Goal: Navigation & Orientation: Find specific page/section

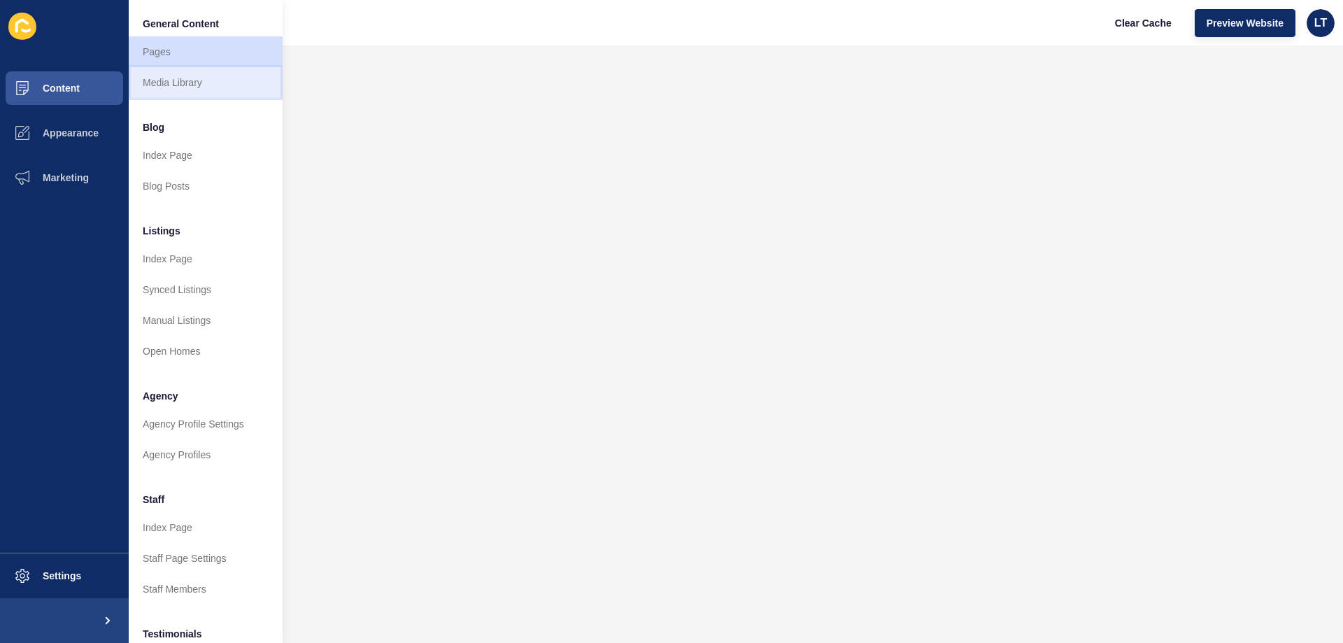
click at [163, 80] on link "Media Library" at bounding box center [206, 82] width 154 height 31
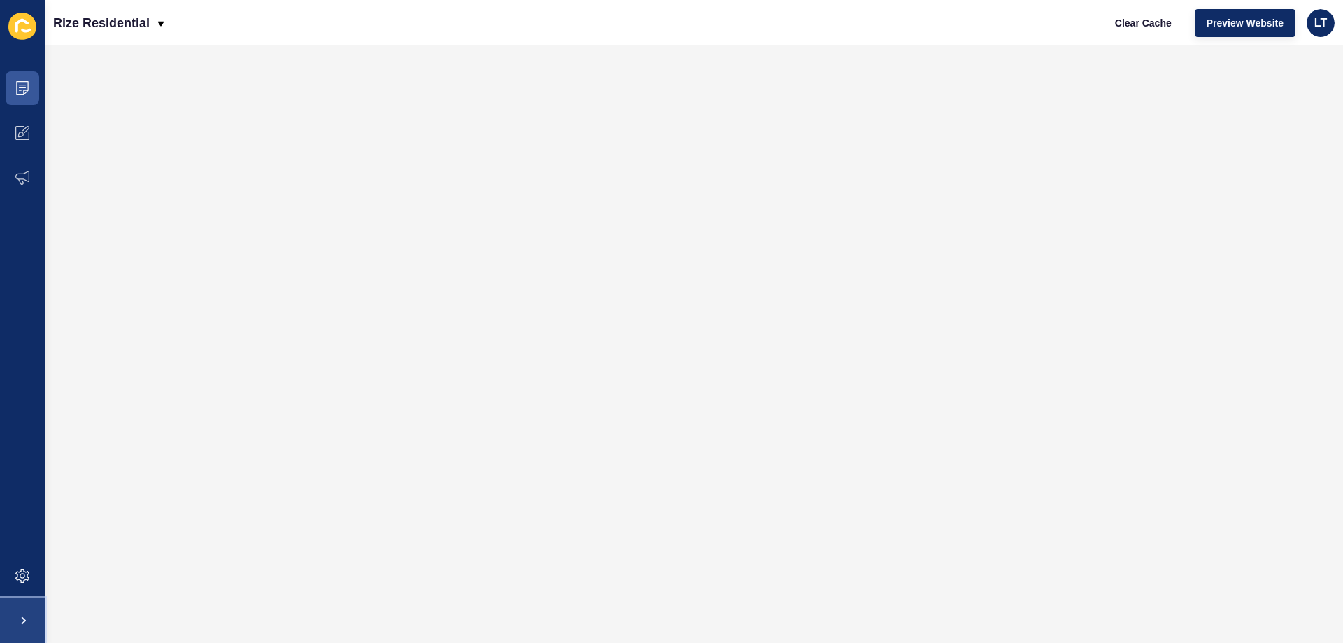
click at [34, 607] on span at bounding box center [22, 620] width 45 height 45
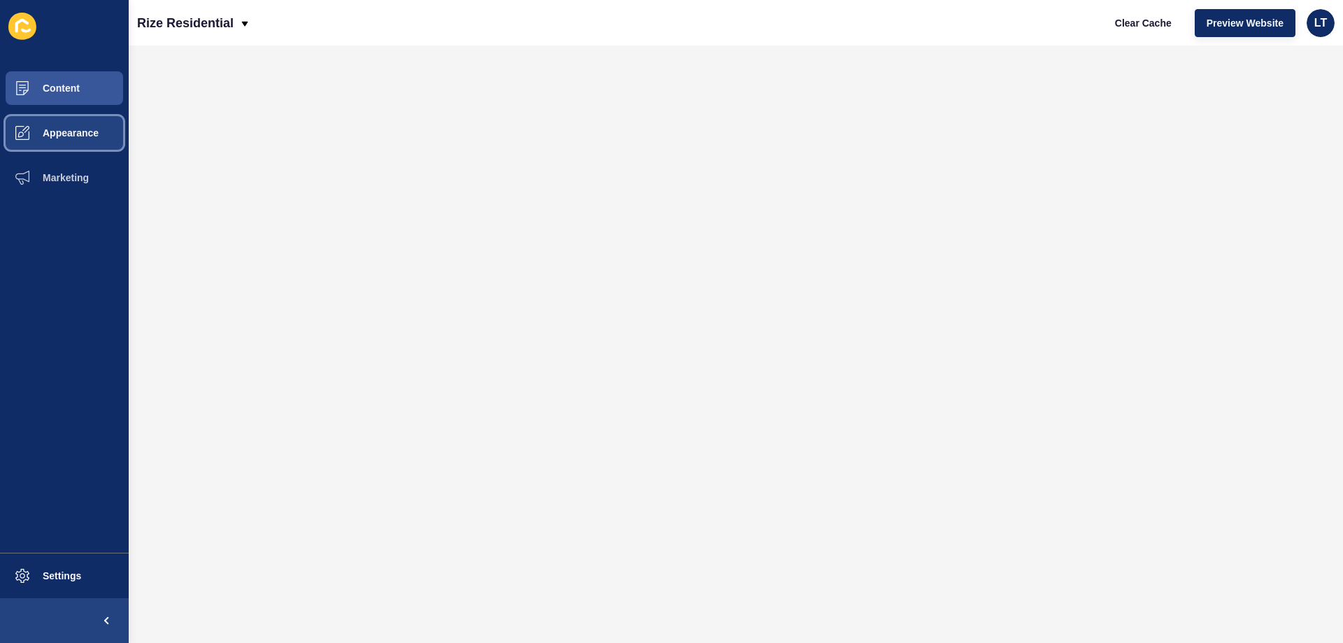
click at [73, 134] on span "Appearance" at bounding box center [48, 132] width 101 height 11
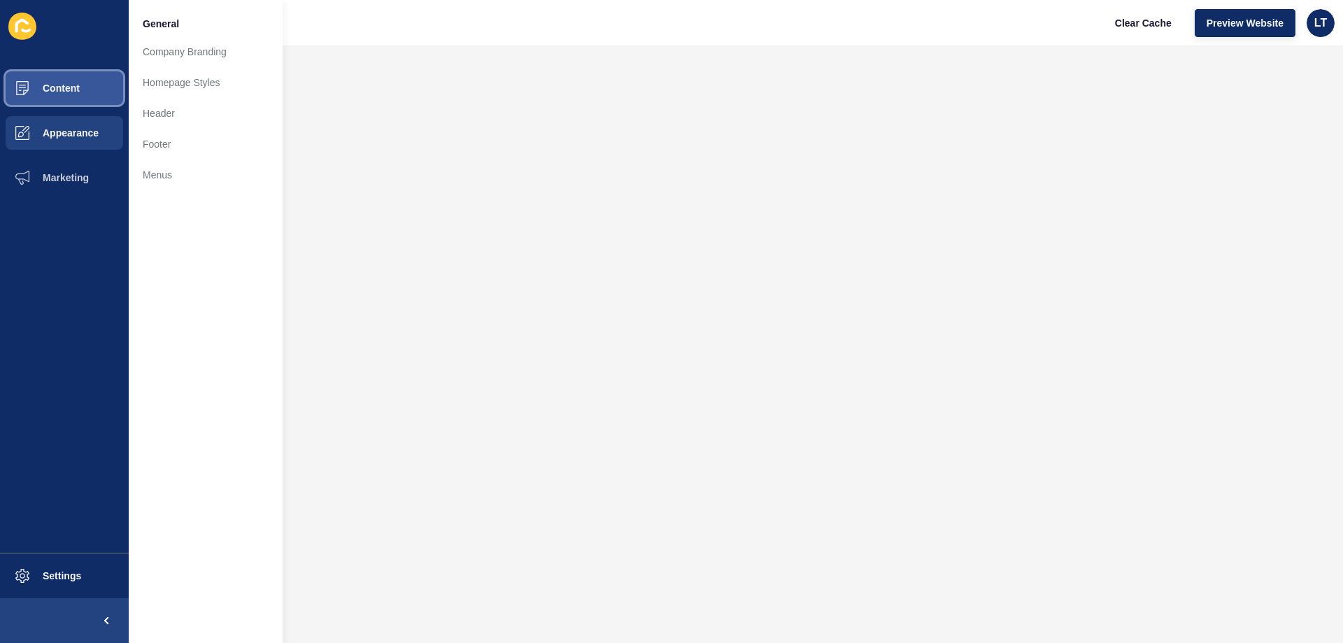
click at [76, 90] on span "Content" at bounding box center [39, 88] width 82 height 11
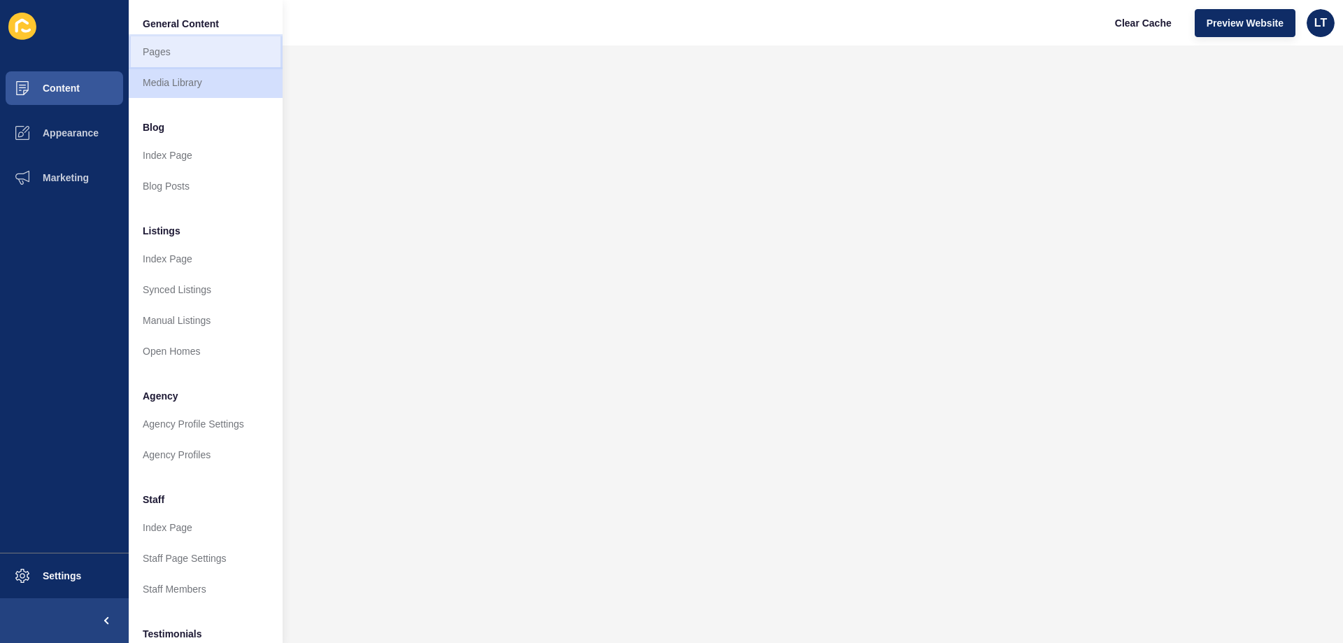
click at [173, 48] on link "Pages" at bounding box center [206, 51] width 154 height 31
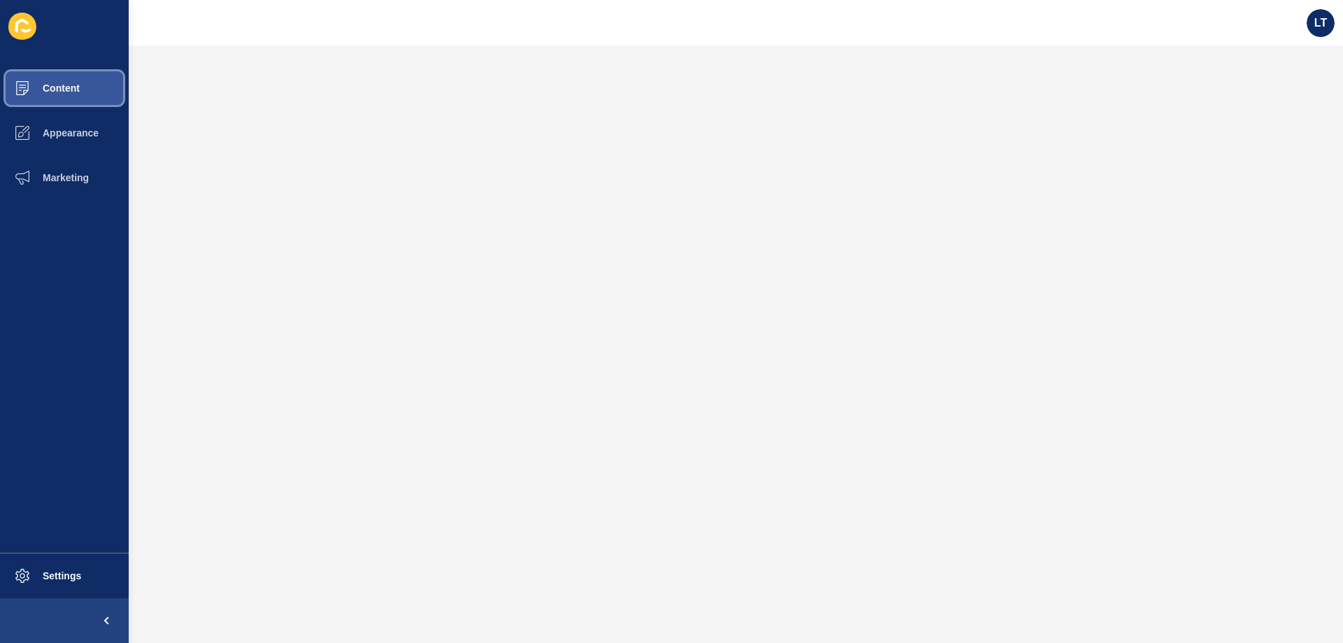
click at [64, 92] on span "Content" at bounding box center [39, 88] width 82 height 11
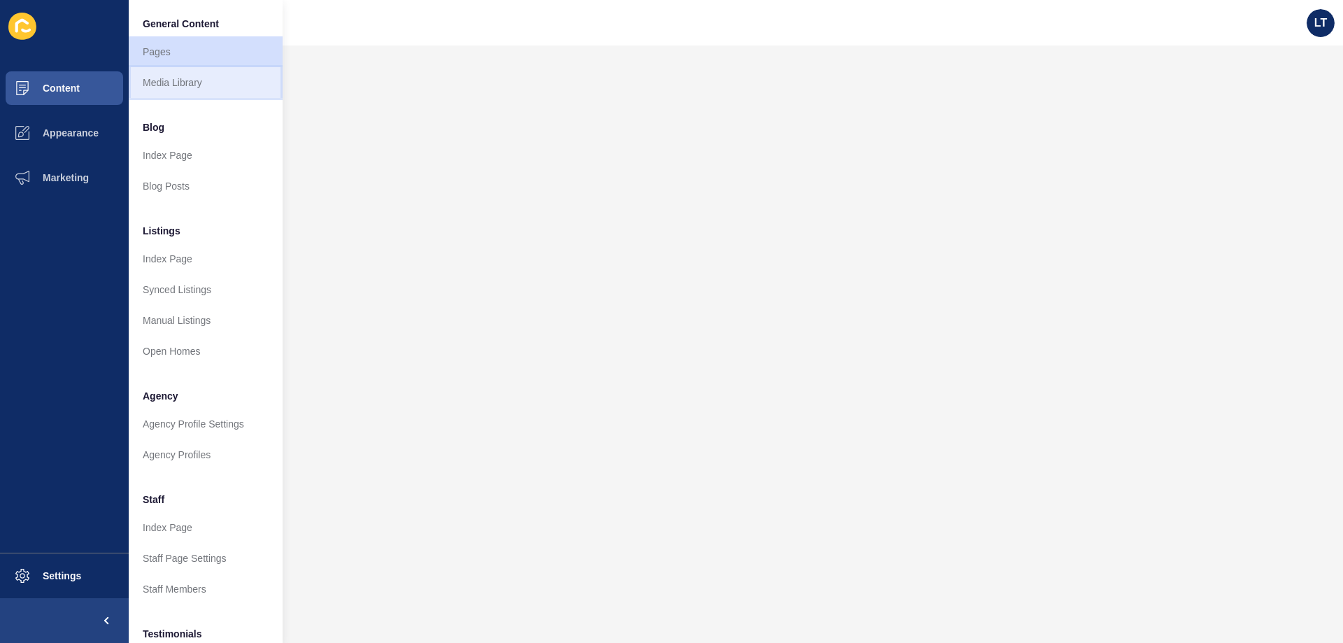
click at [175, 81] on link "Media Library" at bounding box center [206, 82] width 154 height 31
